Goal: Find contact information: Obtain details needed to contact an individual or organization

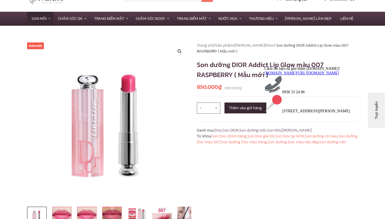
scroll to position [33, 0]
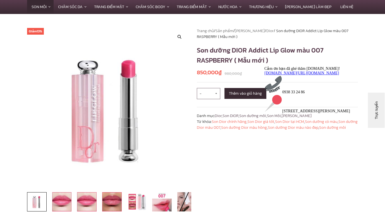
click at [237, 51] on h1 "Son dưỡng DIOR Addict Lip Glow màu 007 RASPBERRY ( Mẫu mới )" at bounding box center [277, 55] width 161 height 20
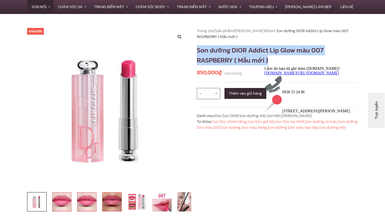
click at [237, 51] on h1 "Son dưỡng DIOR Addict Lip Glow màu 007 RASPBERRY ( Mẫu mới )" at bounding box center [277, 55] width 161 height 20
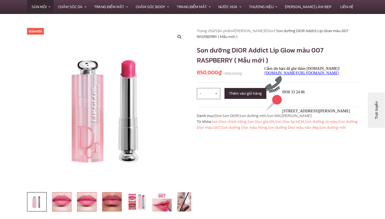
click at [220, 57] on h1 "Son dưỡng DIOR Addict Lip Glow màu 007 RASPBERRY ( Mẫu mới )" at bounding box center [277, 55] width 161 height 20
click at [252, 49] on h1 "Son dưỡng DIOR Addict Lip Glow màu 007 RASPBERRY ( Mẫu mới )" at bounding box center [277, 55] width 161 height 20
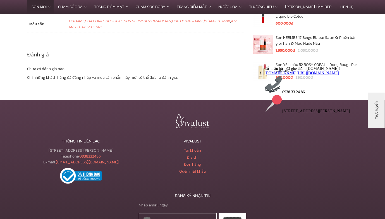
scroll to position [2059, 0]
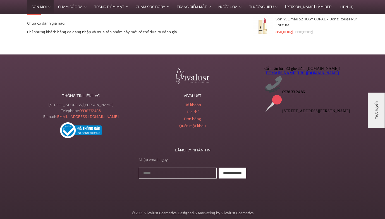
click at [80, 102] on div "[STREET_ADDRESS][PERSON_NAME] Telephone: [PHONE_NUMBER] E-mail: [EMAIL_ADDRESS]…" at bounding box center [80, 111] width 107 height 18
copy div "[STREET_ADDRESS][PERSON_NAME]"
